Goal: Find specific page/section: Find specific page/section

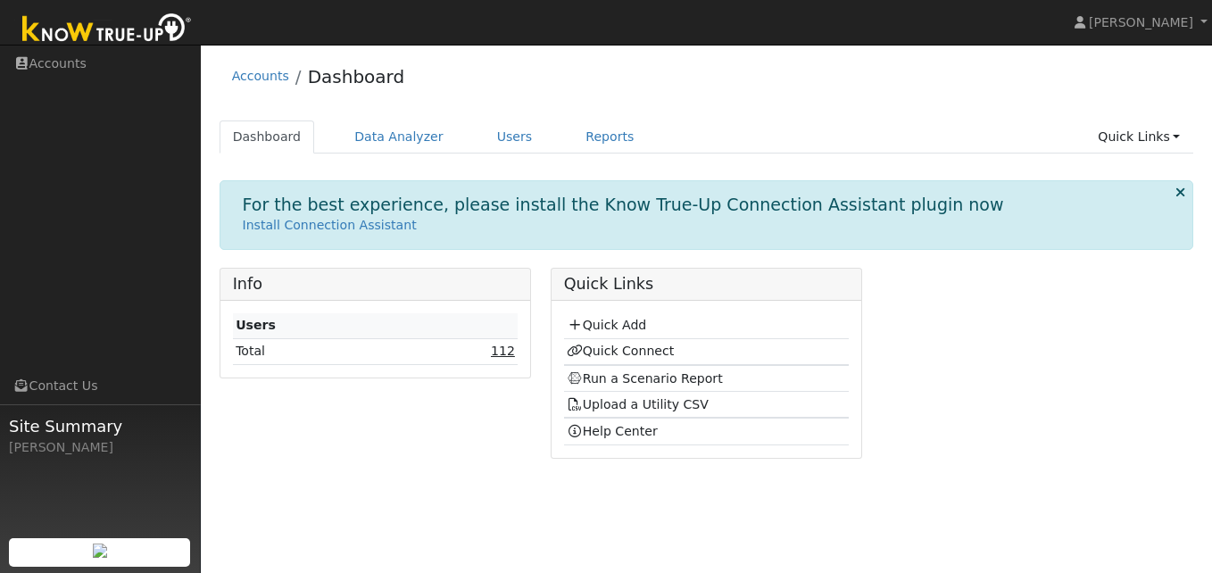
click at [504, 358] on link "112" at bounding box center [503, 351] width 24 height 14
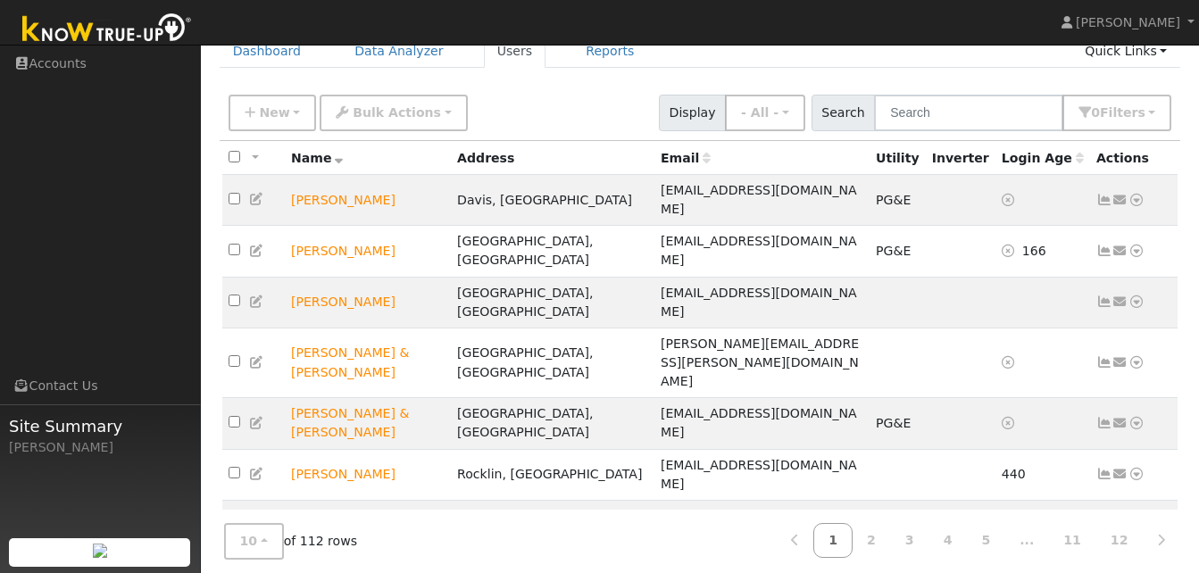
scroll to position [117, 0]
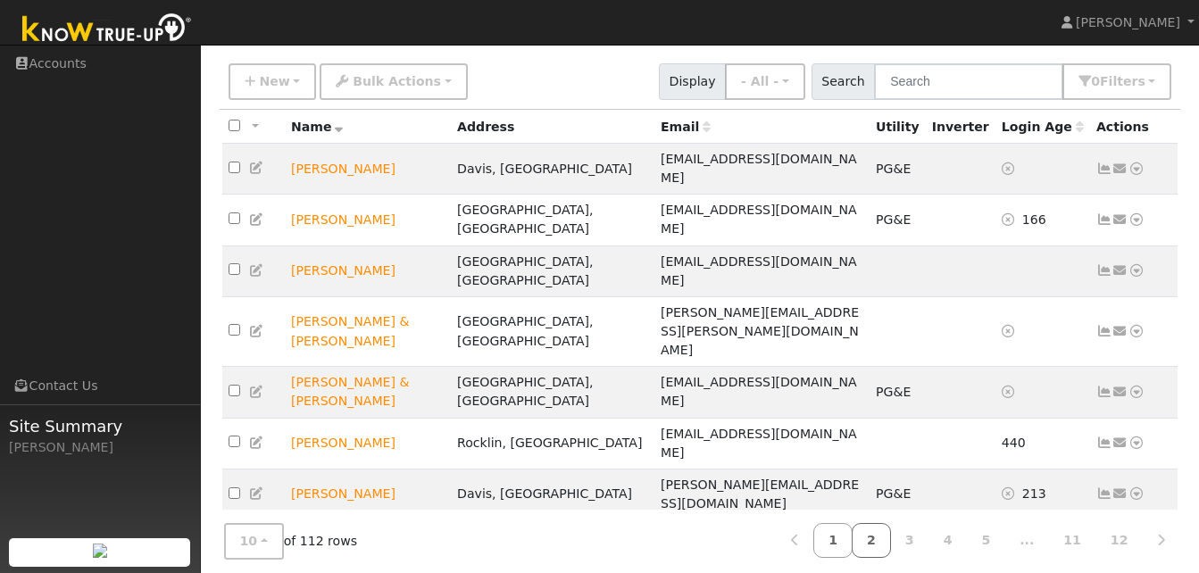
click at [890, 530] on link "2" at bounding box center [871, 540] width 39 height 35
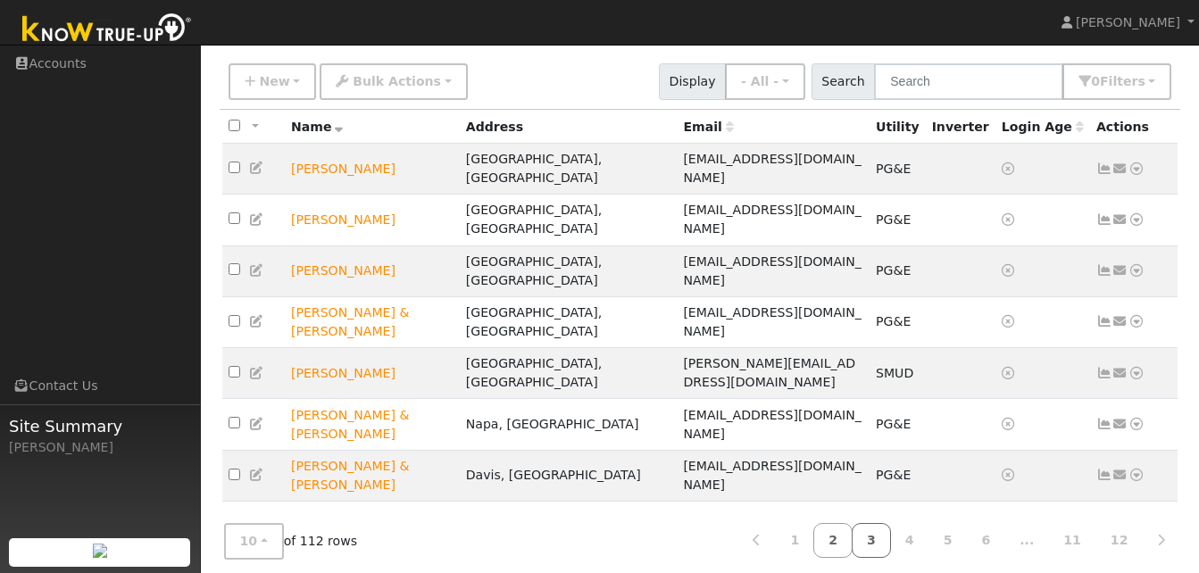
click at [891, 528] on link "3" at bounding box center [871, 540] width 39 height 35
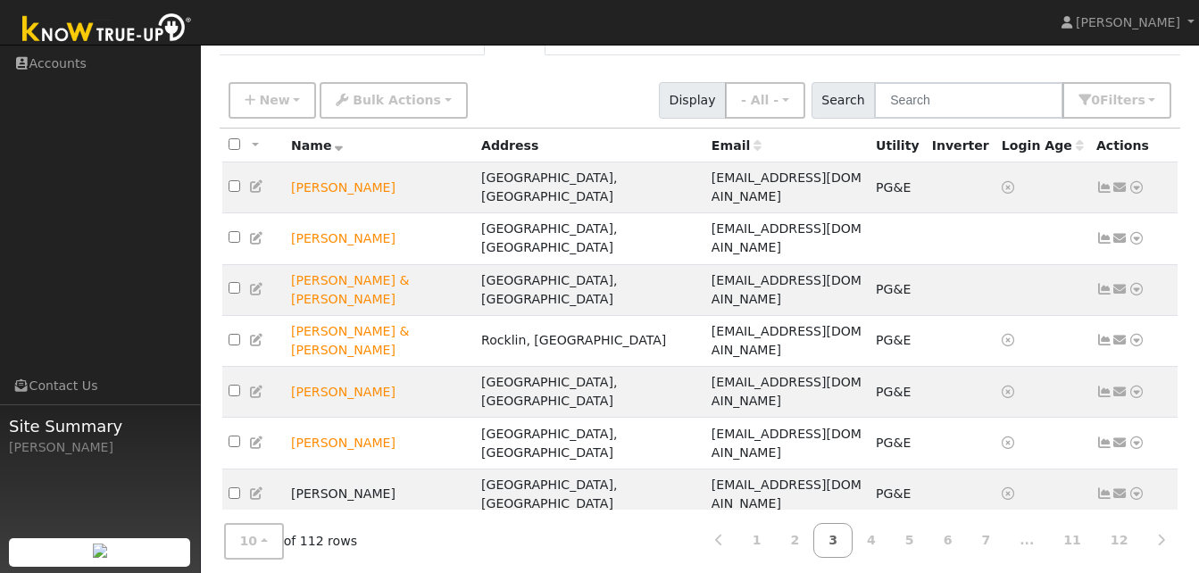
scroll to position [96, 0]
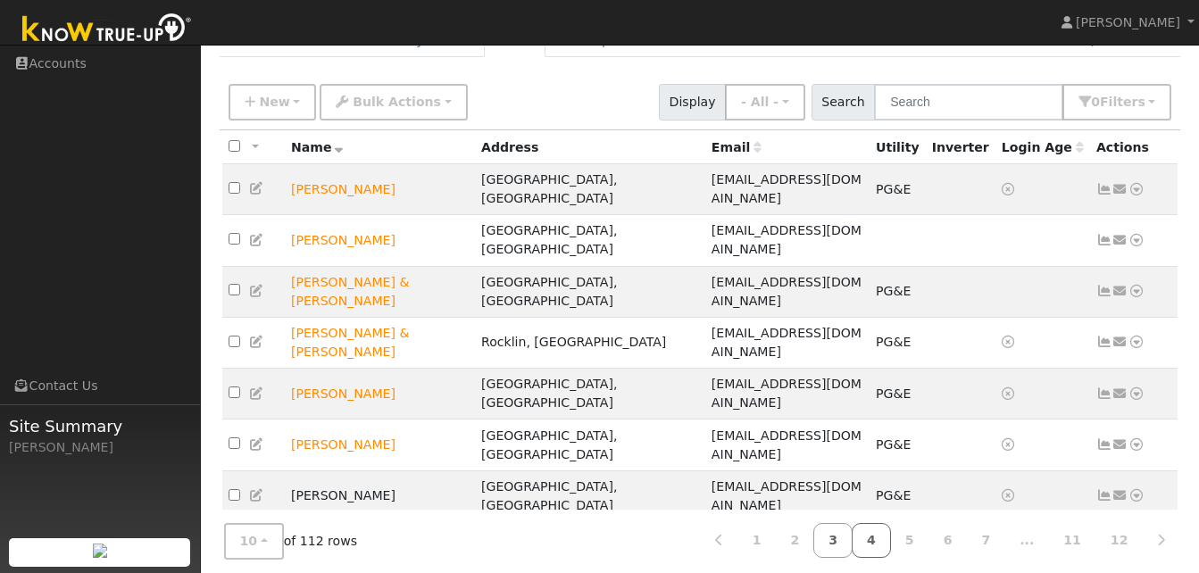
click at [891, 542] on link "4" at bounding box center [871, 540] width 39 height 35
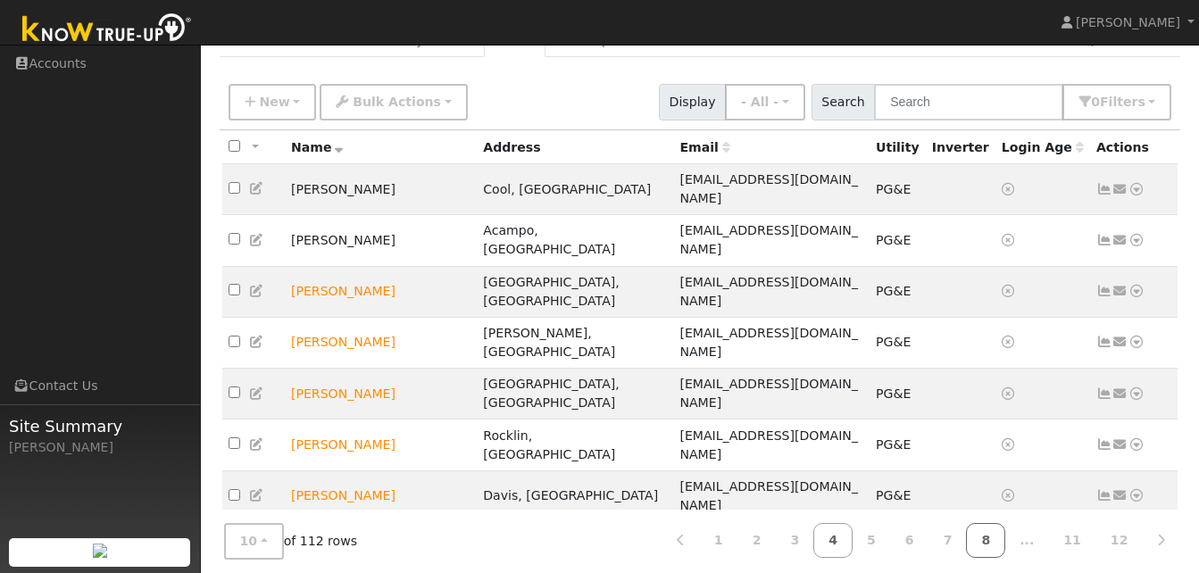
click at [1005, 542] on link "8" at bounding box center [985, 540] width 39 height 35
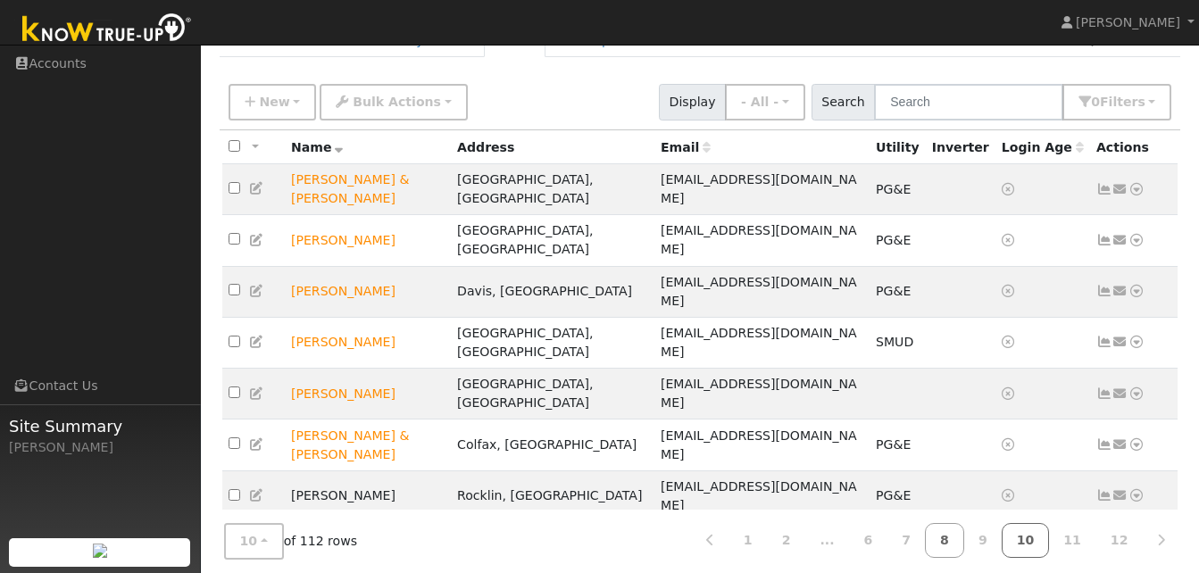
click at [1044, 535] on link "10" at bounding box center [1026, 540] width 48 height 35
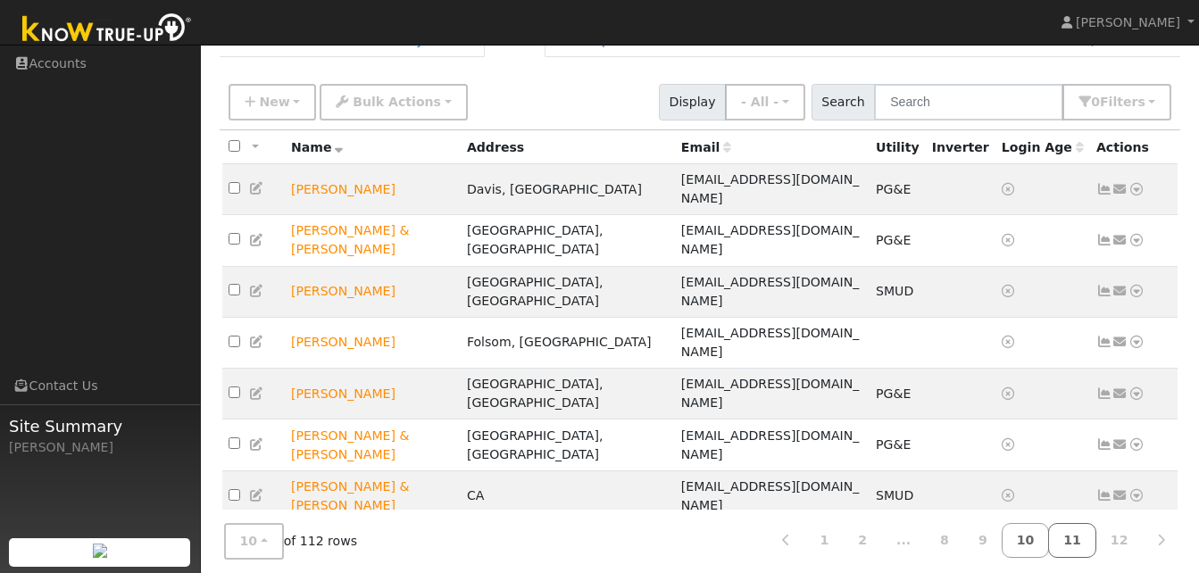
click at [1088, 541] on link "11" at bounding box center [1072, 540] width 48 height 35
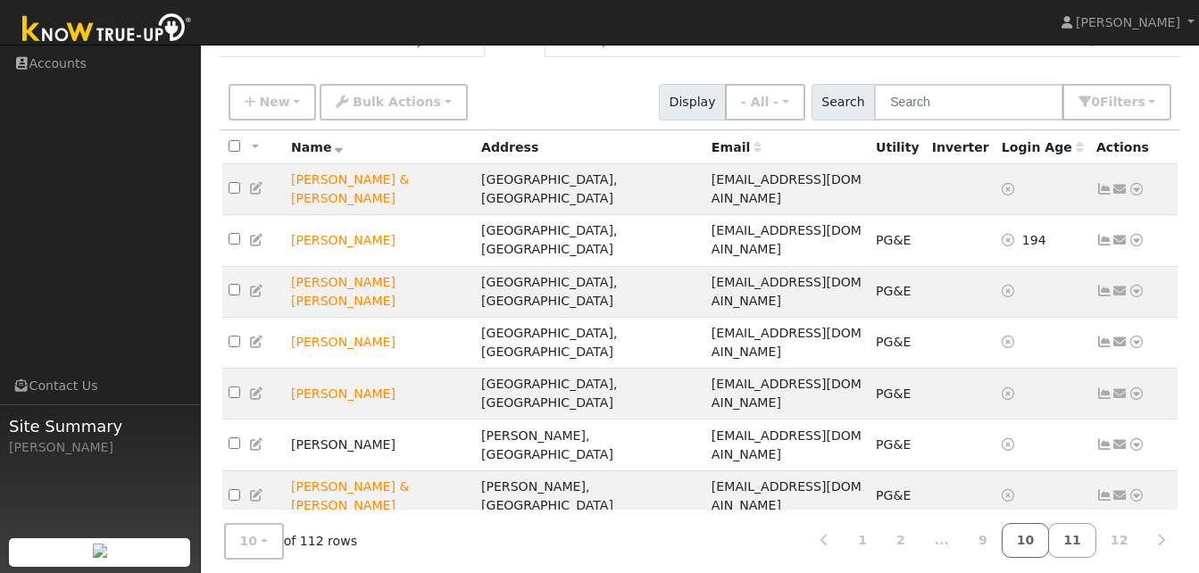
click at [1043, 541] on link "10" at bounding box center [1026, 540] width 48 height 35
